Goal: Find specific page/section: Find specific page/section

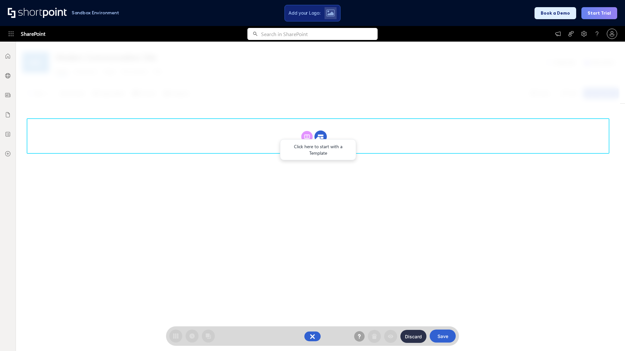
click at [321, 137] on circle at bounding box center [320, 137] width 12 height 12
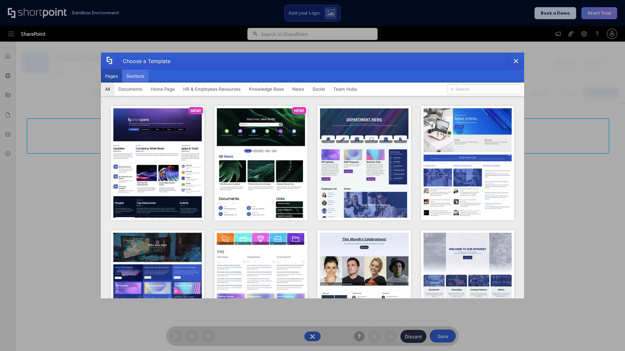
click at [135, 76] on button "Sections" at bounding box center [135, 76] width 26 height 13
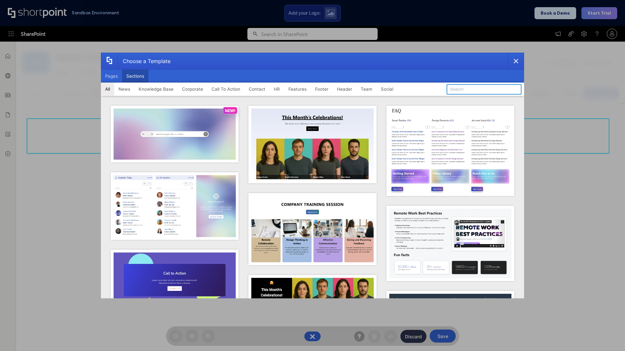
type input "Meet The Team"
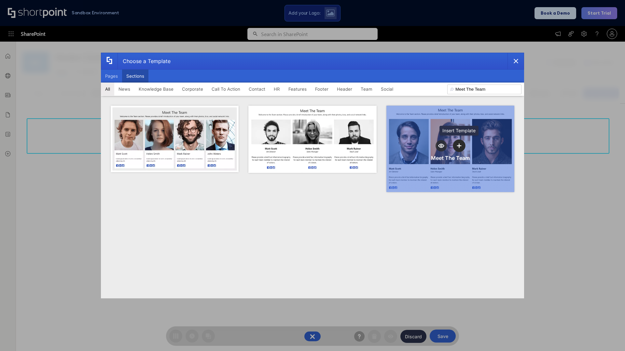
click at [459, 146] on icon "template selector" at bounding box center [459, 146] width 5 height 5
